Goal: Find specific page/section: Find specific page/section

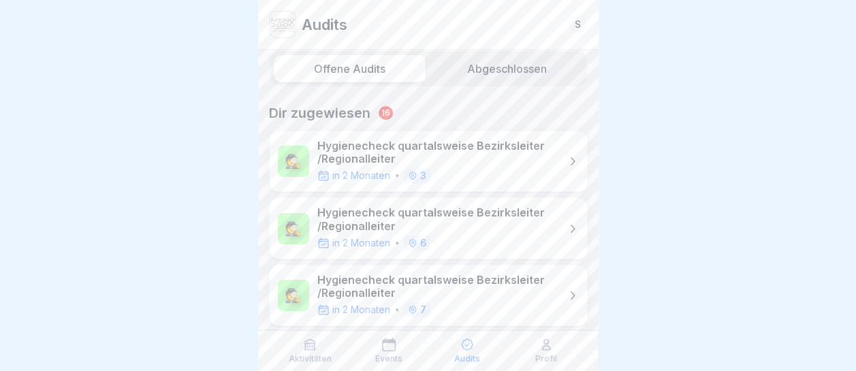
scroll to position [18, 0]
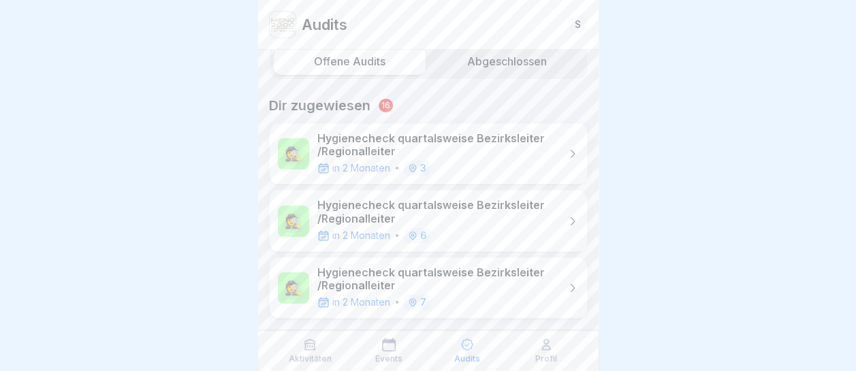
click at [441, 274] on p "Hygienecheck quartalsweise Bezirksleiter /Regionalleiter" at bounding box center [438, 279] width 242 height 26
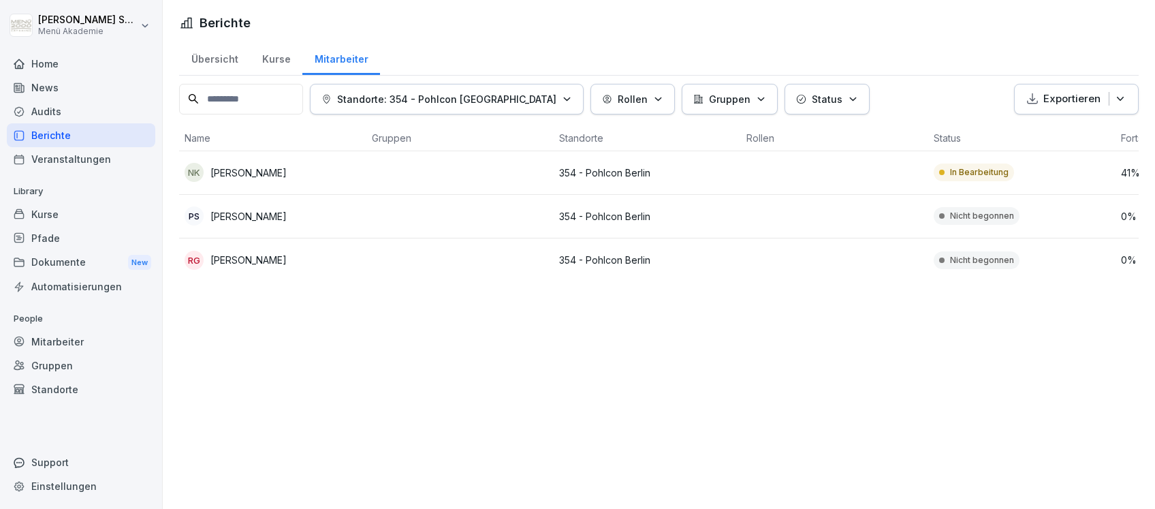
click at [59, 115] on div "Audits" at bounding box center [81, 111] width 148 height 24
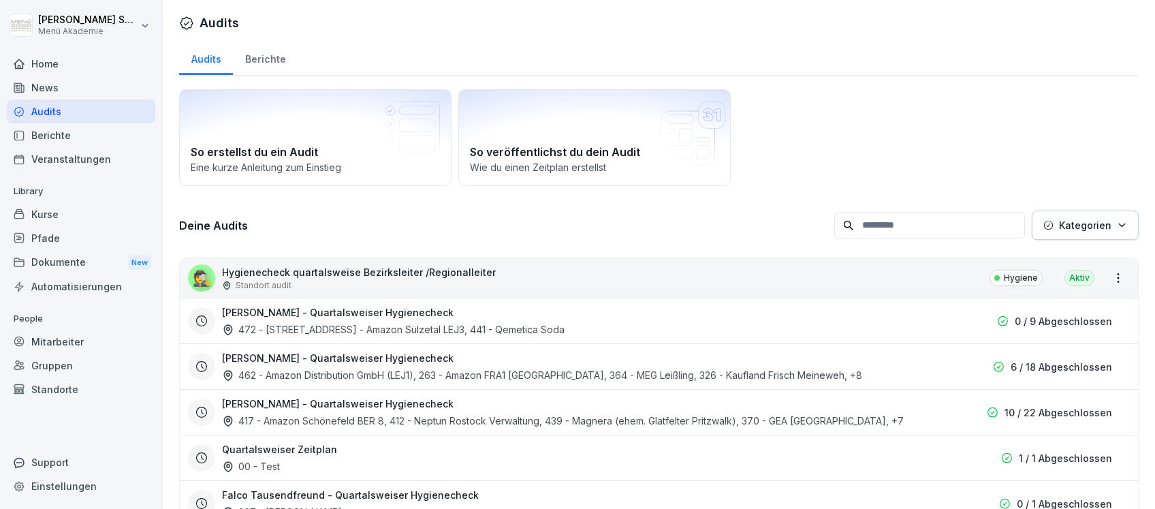
click at [268, 57] on div "Berichte" at bounding box center [265, 57] width 65 height 35
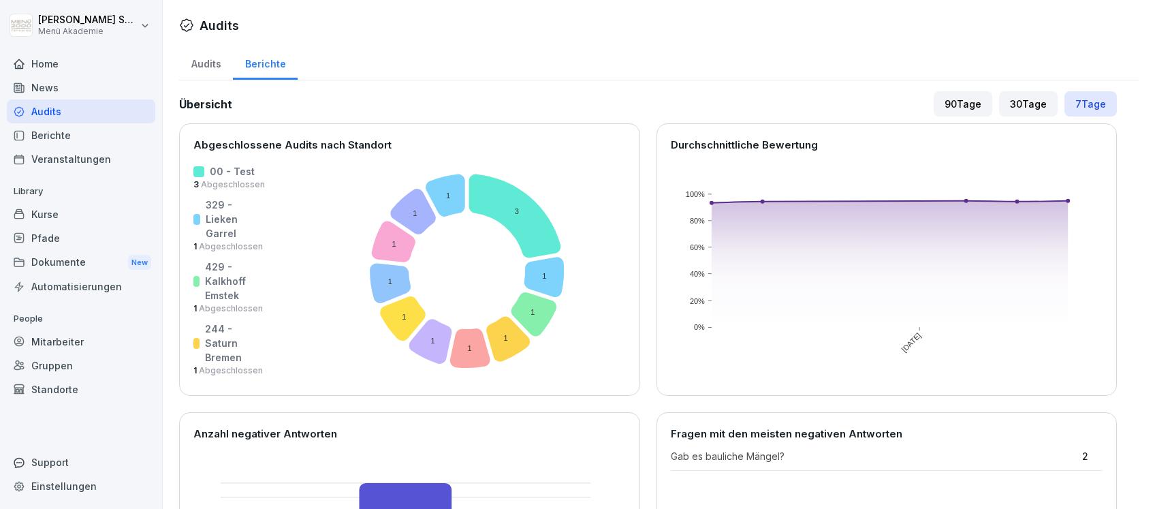
click at [34, 65] on div "Home" at bounding box center [81, 64] width 148 height 24
